Goal: Transaction & Acquisition: Purchase product/service

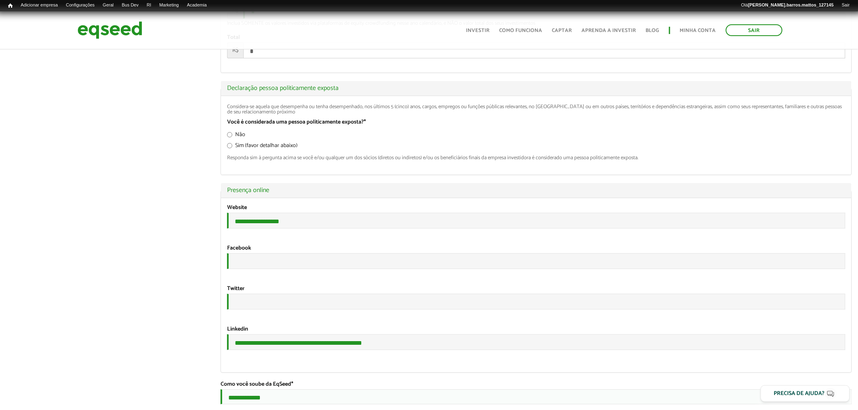
scroll to position [1449, 0]
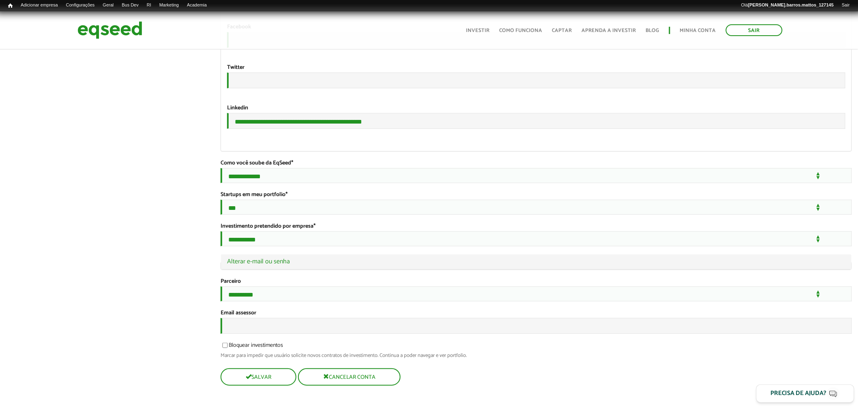
click at [294, 326] on input "Email assessor" at bounding box center [536, 326] width 631 height 16
type input "**********"
click at [277, 260] on legend "Ocultar Alterar e-mail ou senha" at bounding box center [536, 262] width 630 height 15
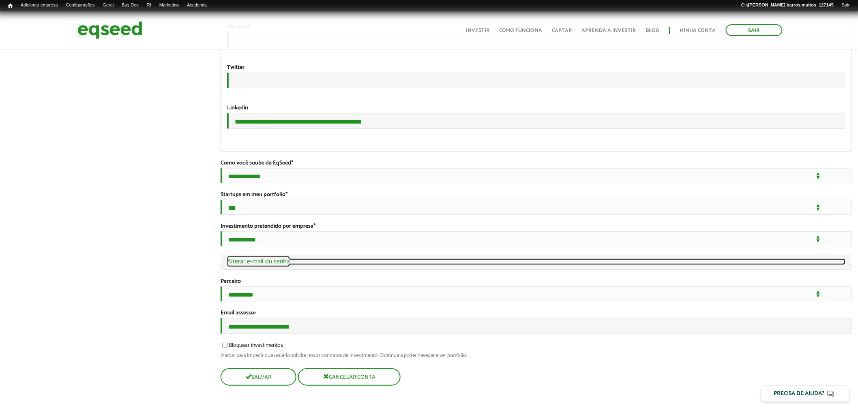
click at [279, 259] on link "Ocultar Alterar e-mail ou senha" at bounding box center [536, 262] width 618 height 6
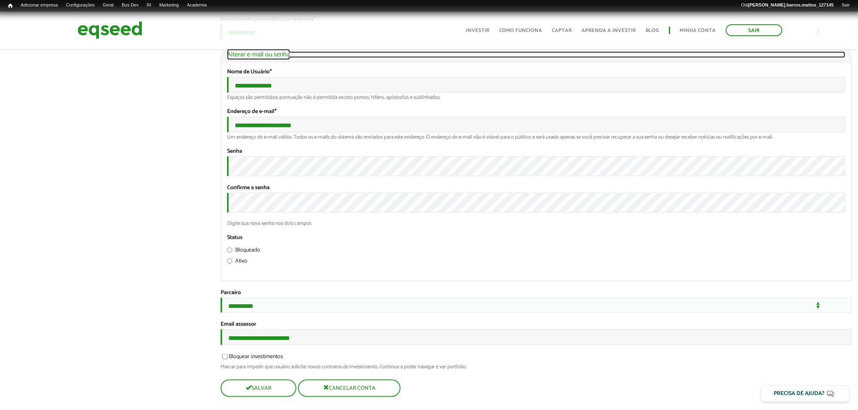
scroll to position [1676, 0]
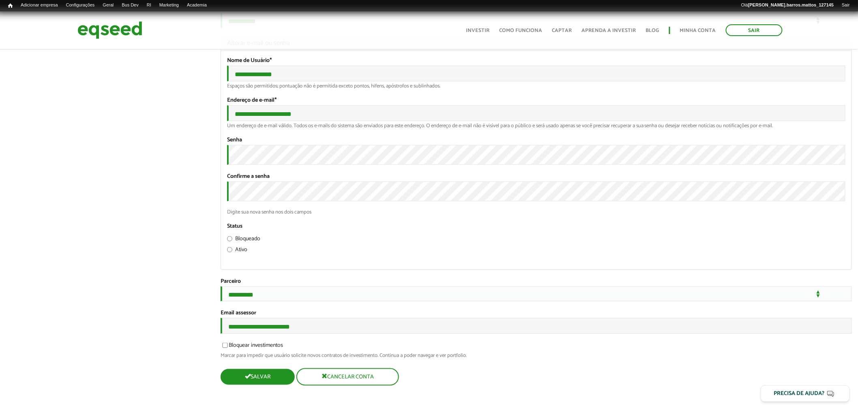
click at [290, 373] on button "Salvar" at bounding box center [258, 377] width 74 height 16
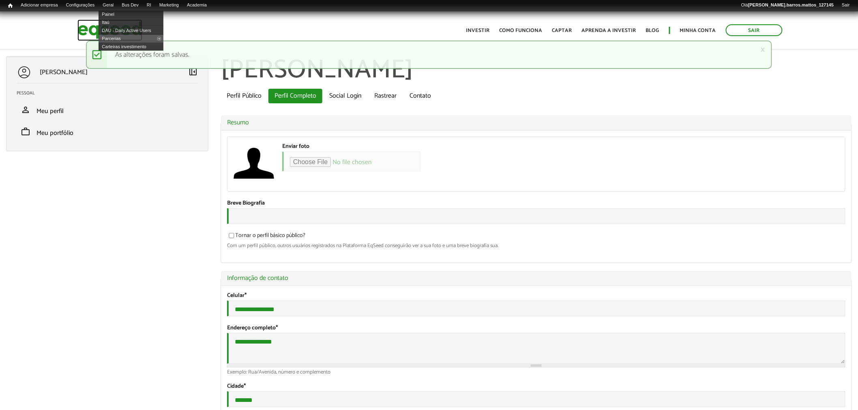
click at [96, 24] on img at bounding box center [109, 29] width 65 height 21
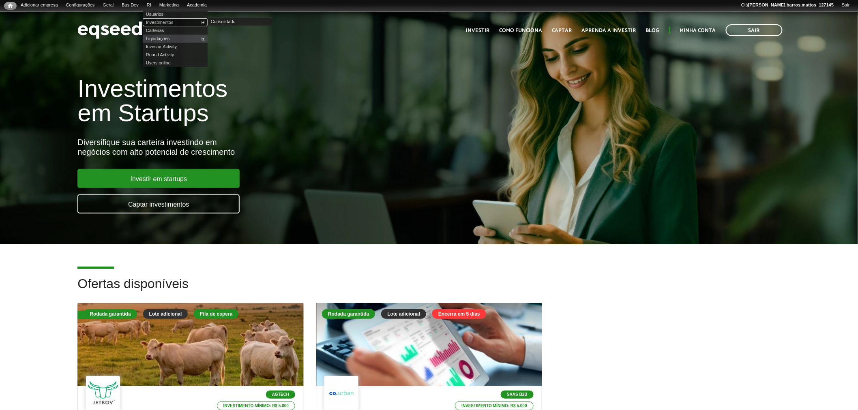
click at [162, 19] on link "Investimentos" at bounding box center [175, 22] width 65 height 8
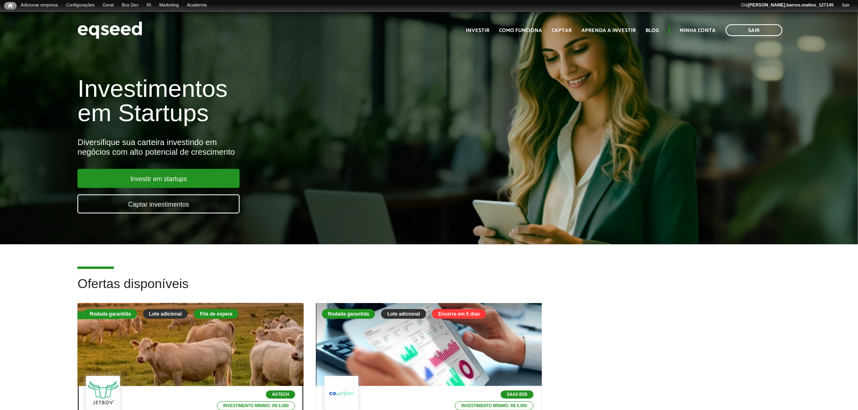
click at [240, 341] on div at bounding box center [190, 345] width 271 height 100
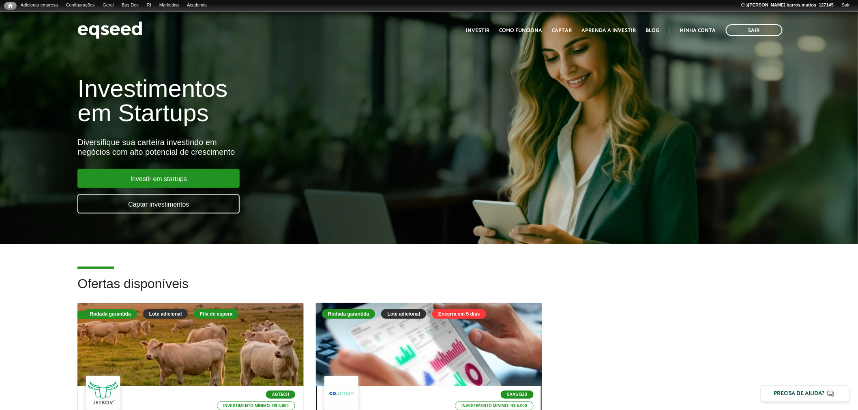
click at [376, 371] on div at bounding box center [428, 345] width 271 height 100
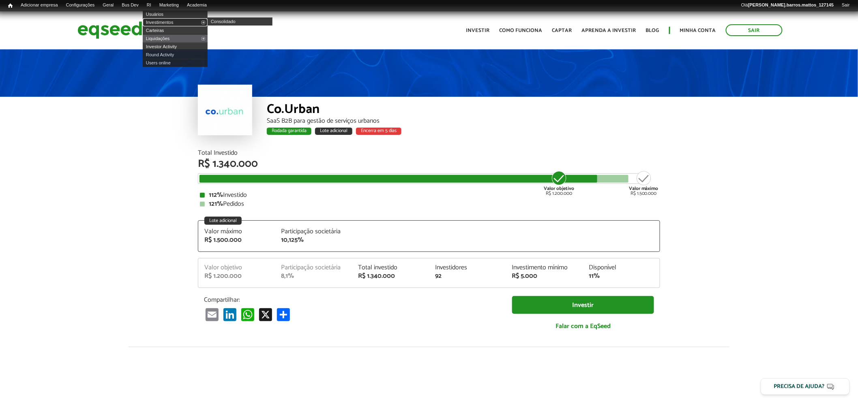
click at [163, 21] on link "Investimentos" at bounding box center [175, 22] width 65 height 8
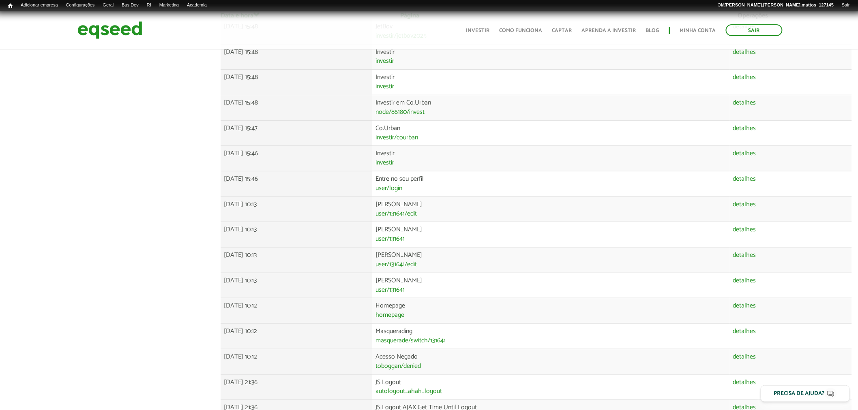
scroll to position [174, 0]
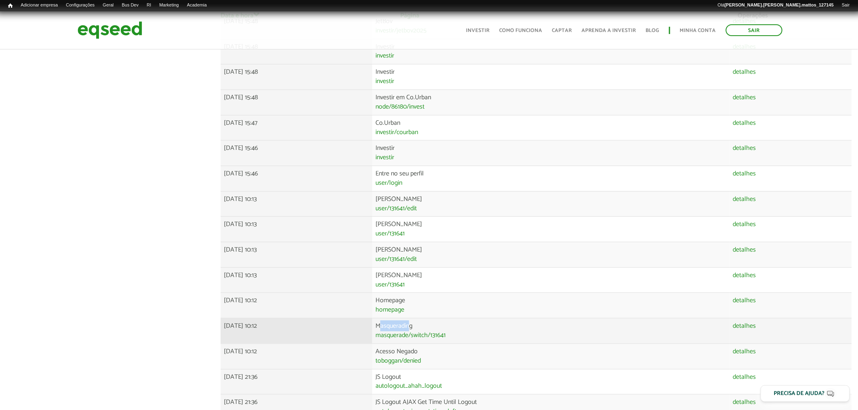
drag, startPoint x: 439, startPoint y: 325, endPoint x: 409, endPoint y: 326, distance: 29.6
click at [409, 326] on td "Masquerading masquerade/switch/131641" at bounding box center [550, 332] width 357 height 26
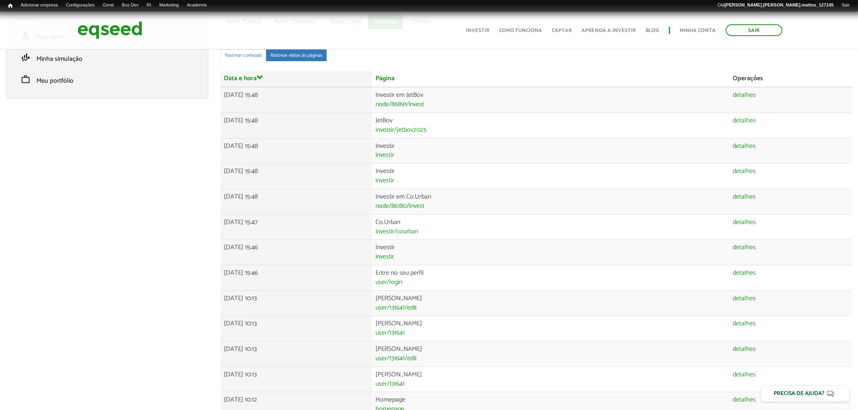
scroll to position [66, 0]
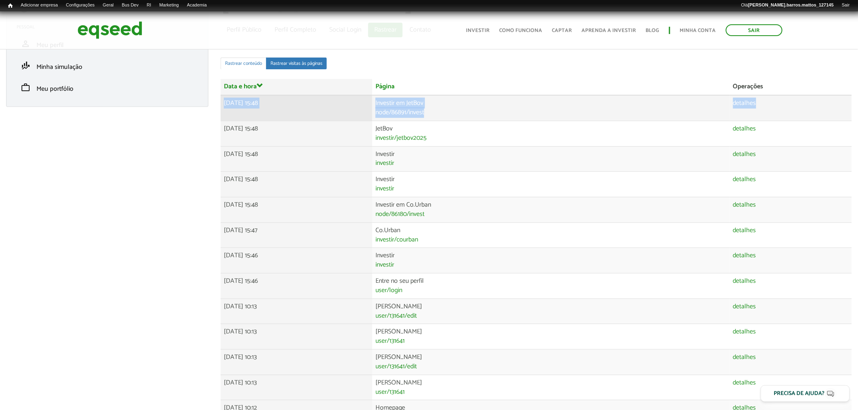
drag, startPoint x: 848, startPoint y: 84, endPoint x: 848, endPoint y: 102, distance: 17.4
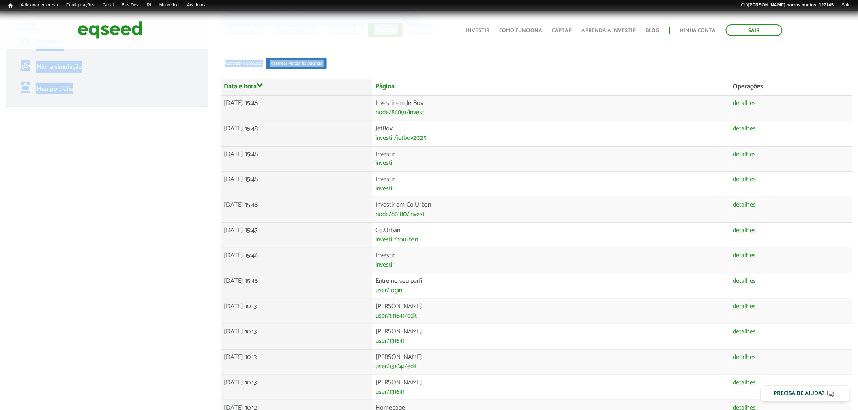
click at [857, 90] on html "Sair Toggle navigation Toggle navigation Início Investir Como funciona" at bounding box center [429, 139] width 858 height 410
click at [851, 92] on th "Operações" at bounding box center [791, 87] width 122 height 16
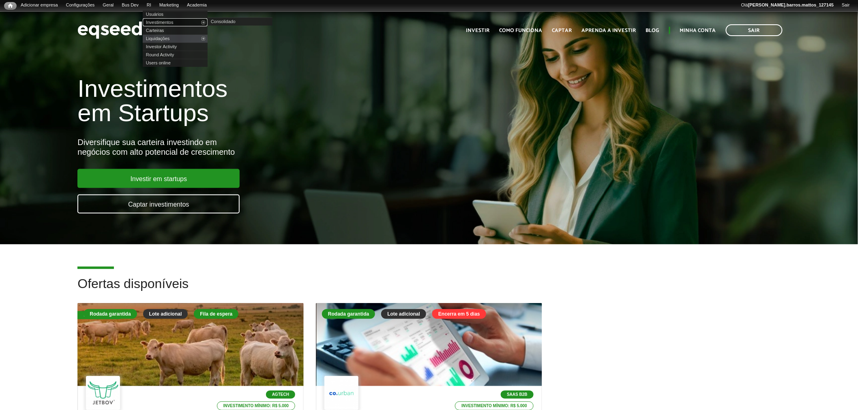
click at [157, 25] on link "Investimentos" at bounding box center [175, 22] width 65 height 8
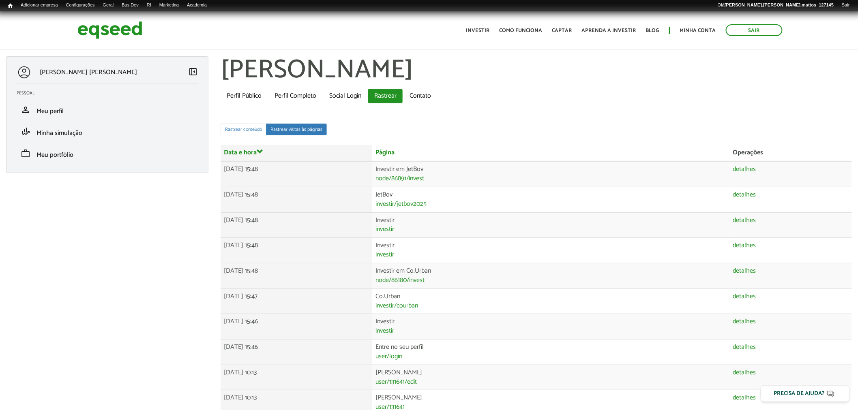
scroll to position [66, 0]
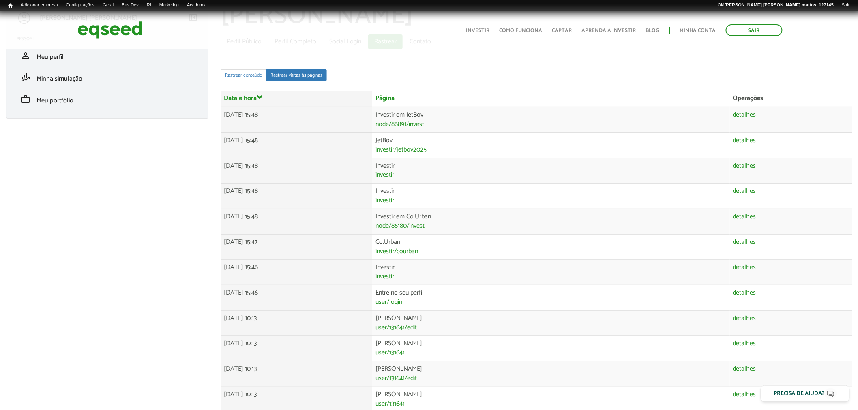
scroll to position [66, 0]
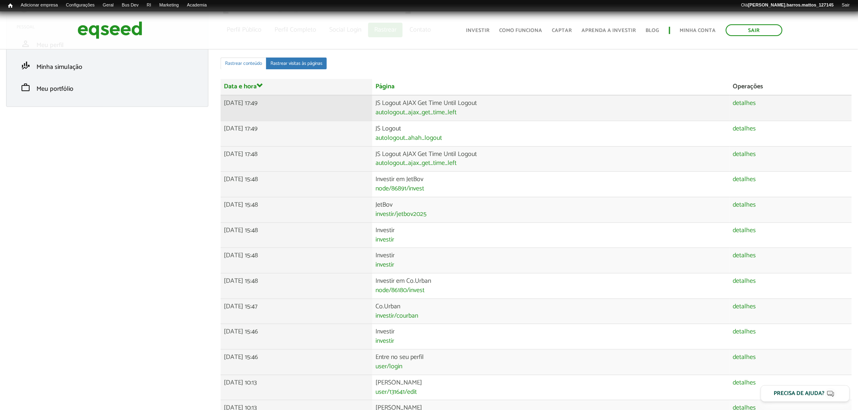
click at [483, 99] on td "JS Logout AJAX Get Time Until Logout autologout_ajax_get_time_left" at bounding box center [550, 108] width 357 height 26
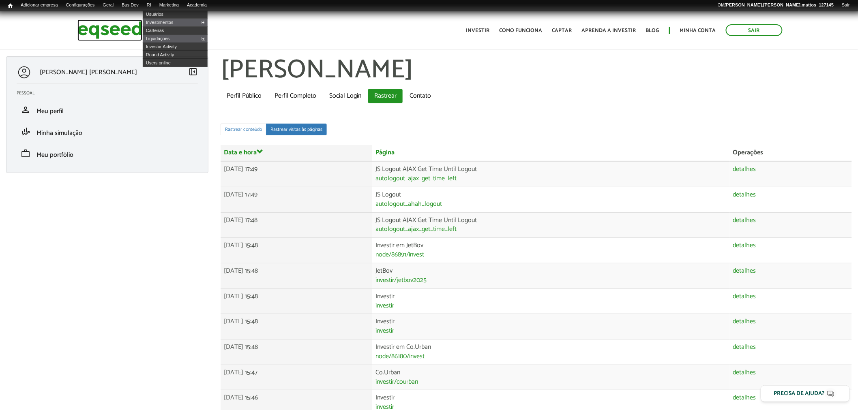
click at [133, 27] on img at bounding box center [109, 29] width 65 height 21
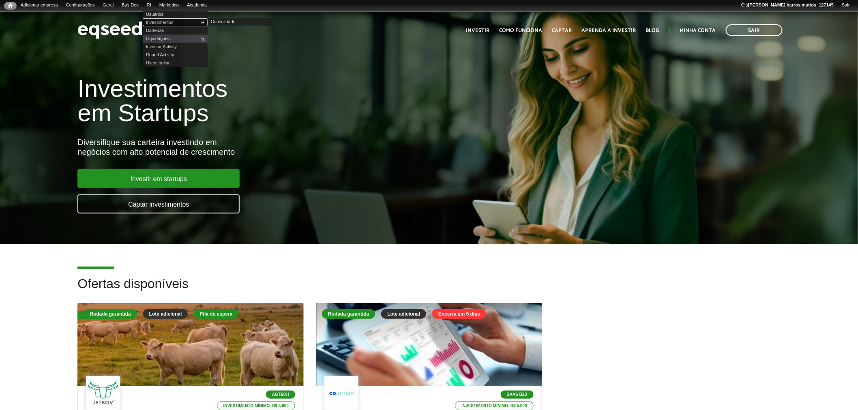
click at [161, 19] on link "Investimentos" at bounding box center [175, 22] width 65 height 8
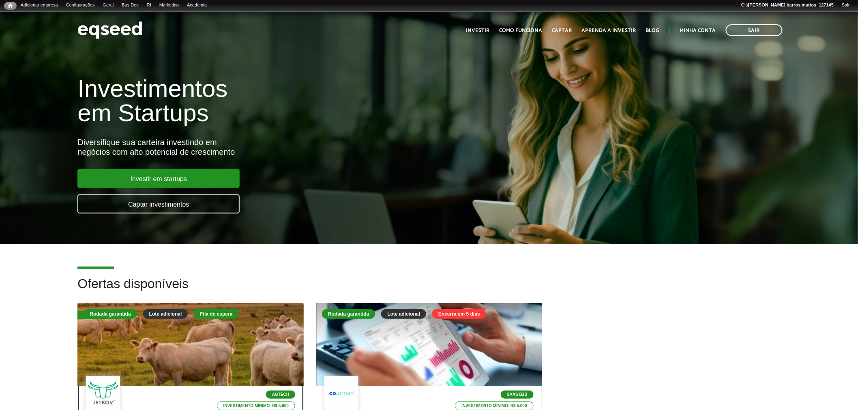
click at [180, 333] on div at bounding box center [190, 345] width 271 height 100
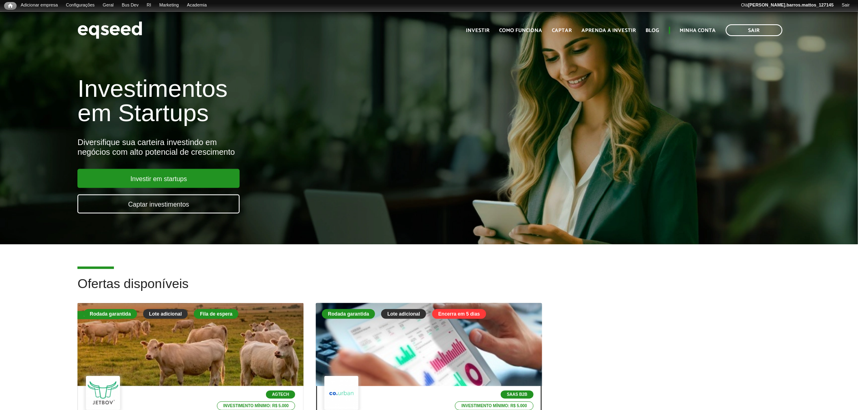
click at [396, 318] on div "Rodada garantida Lote adicional Encerra em 5 dias" at bounding box center [429, 315] width 214 height 12
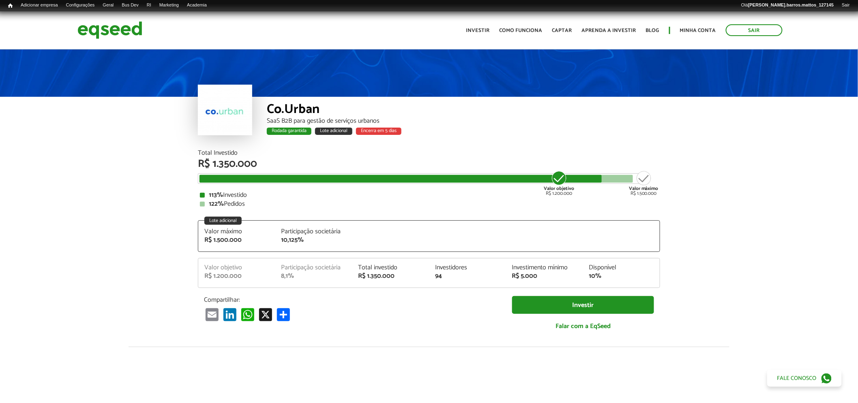
drag, startPoint x: 857, startPoint y: 62, endPoint x: 858, endPoint y: 70, distance: 7.3
click at [857, 70] on html "Sair Toggle navigation Toggle navigation Início Investir Como funciona" at bounding box center [429, 201] width 858 height 403
click at [137, 34] on img at bounding box center [109, 29] width 65 height 21
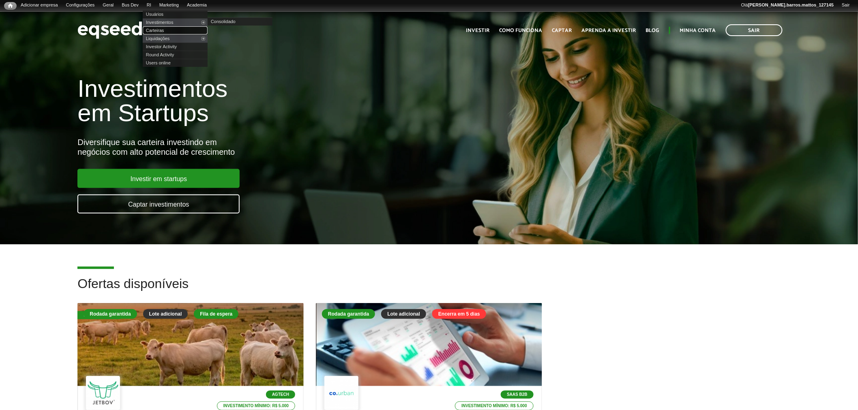
click at [164, 28] on link "Carteiras" at bounding box center [175, 30] width 65 height 8
click at [164, 24] on link "Investimentos" at bounding box center [175, 22] width 65 height 8
